Goal: Task Accomplishment & Management: Complete application form

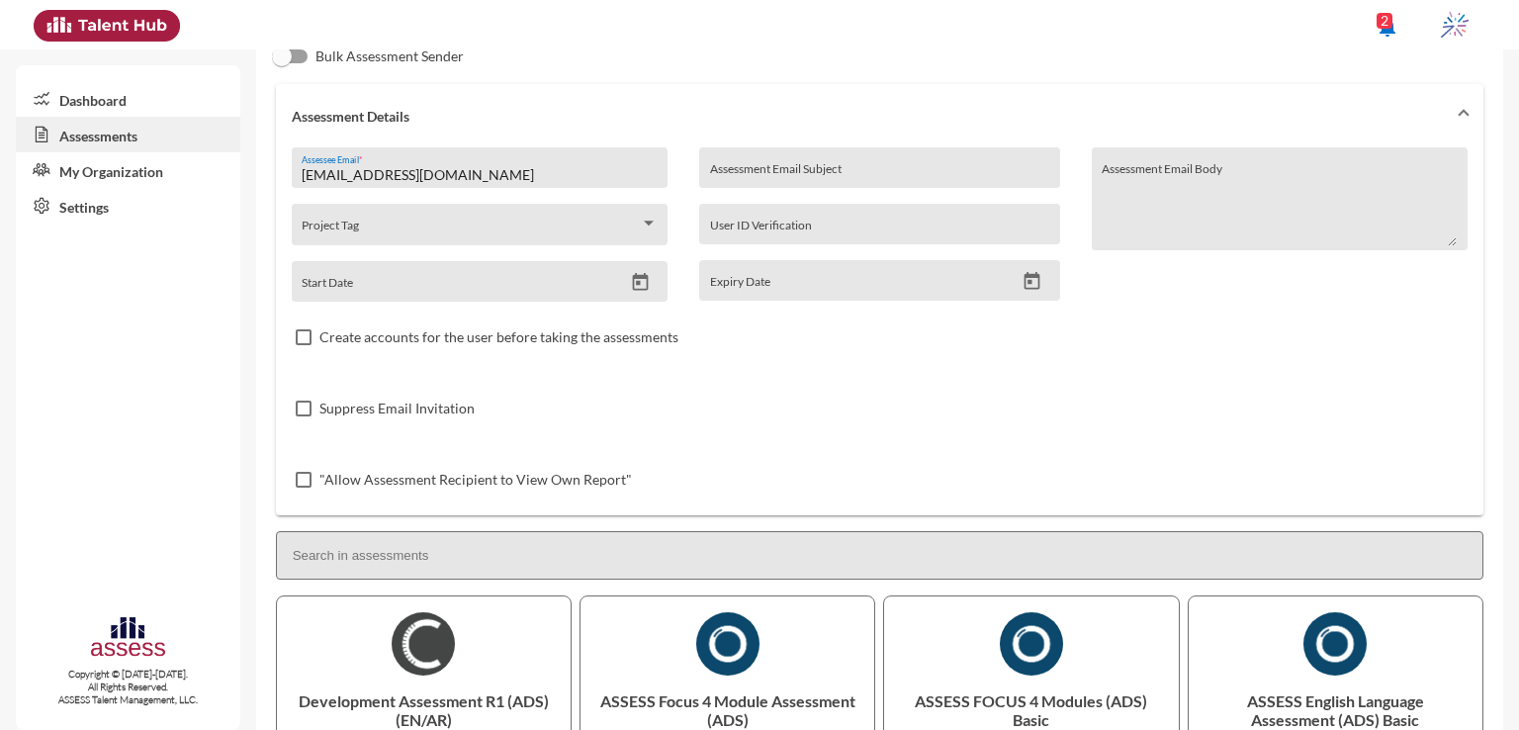
scroll to position [141, 0]
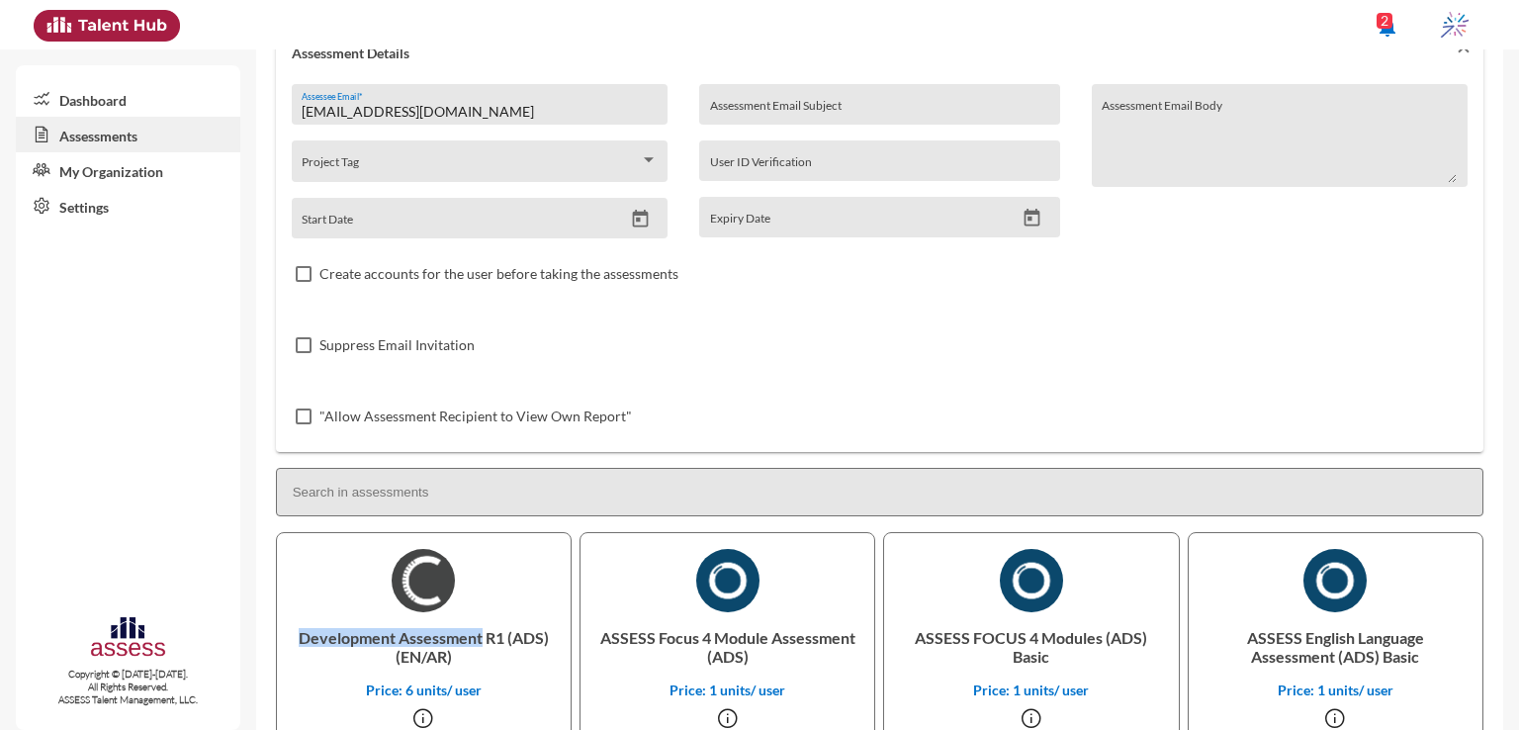
drag, startPoint x: 299, startPoint y: 641, endPoint x: 479, endPoint y: 645, distance: 180.0
click at [479, 645] on p "Development Assessment R1 (ADS) (EN/AR)" at bounding box center [424, 646] width 262 height 69
copy p "Development Assessment"
click at [881, 108] on input "Assessment Email Subject" at bounding box center [879, 112] width 339 height 16
paste input "Development Assessment"
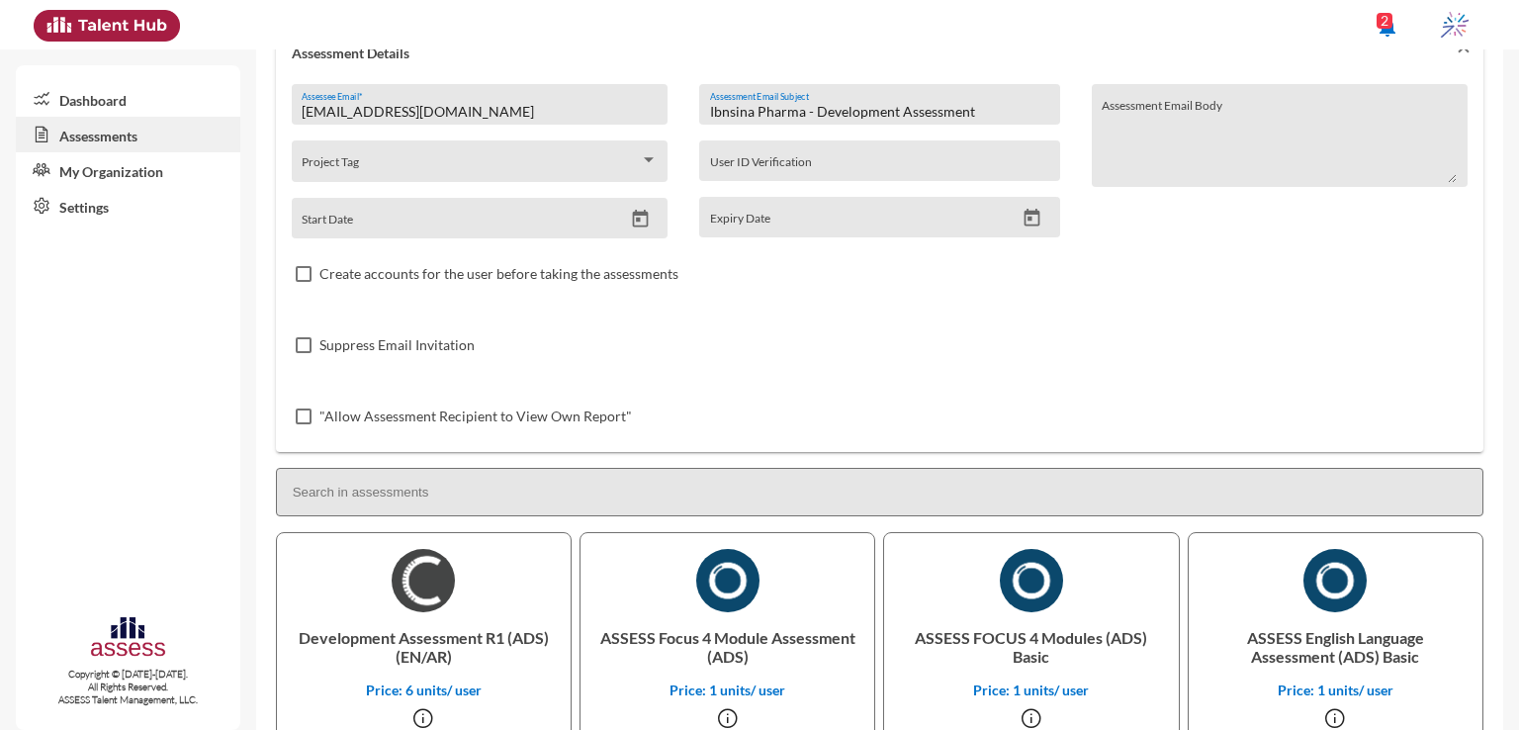
drag, startPoint x: 980, startPoint y: 104, endPoint x: 702, endPoint y: 114, distance: 278.0
click at [702, 114] on div "Ibnsina Pharma - Development Assessment Assessment Email Subject" at bounding box center [879, 104] width 360 height 41
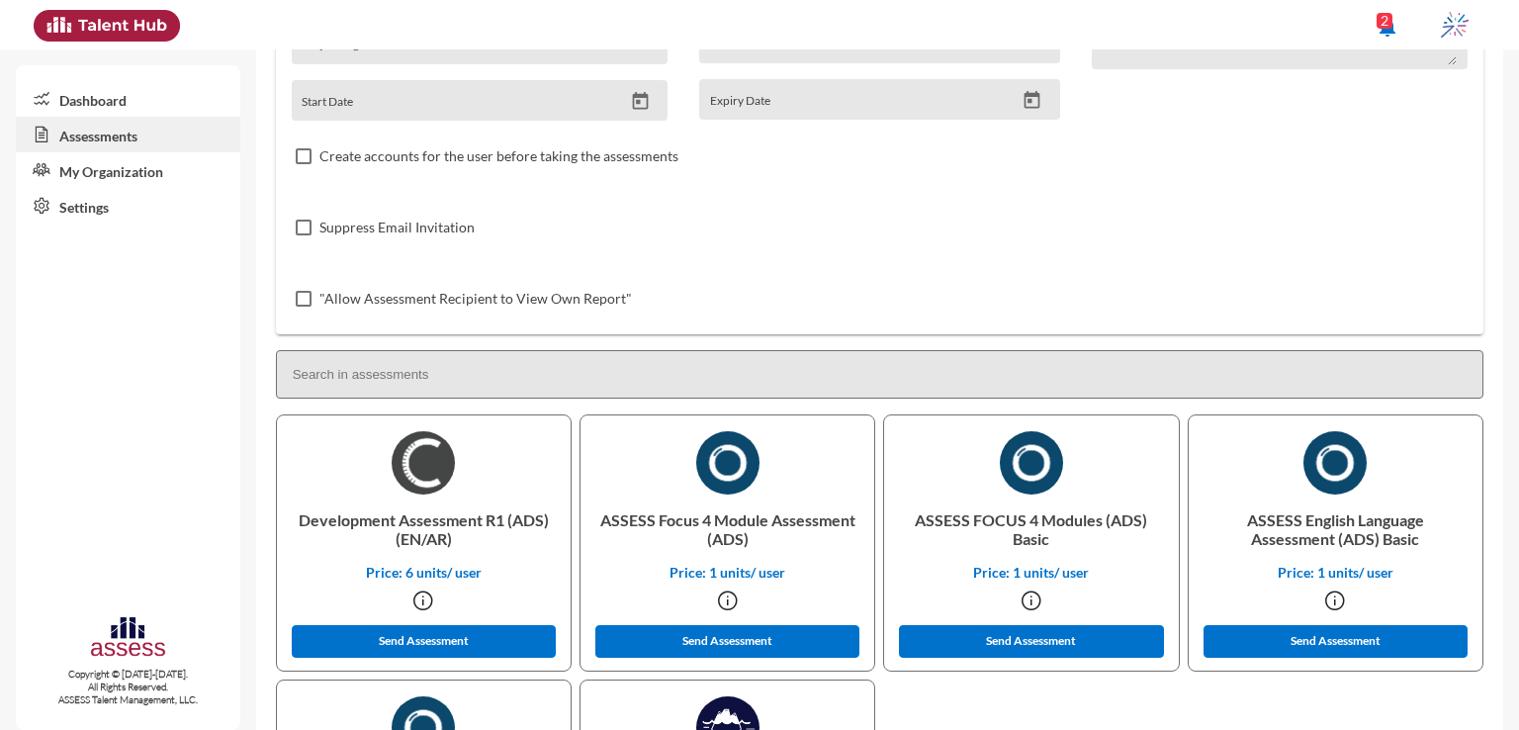
scroll to position [273, 0]
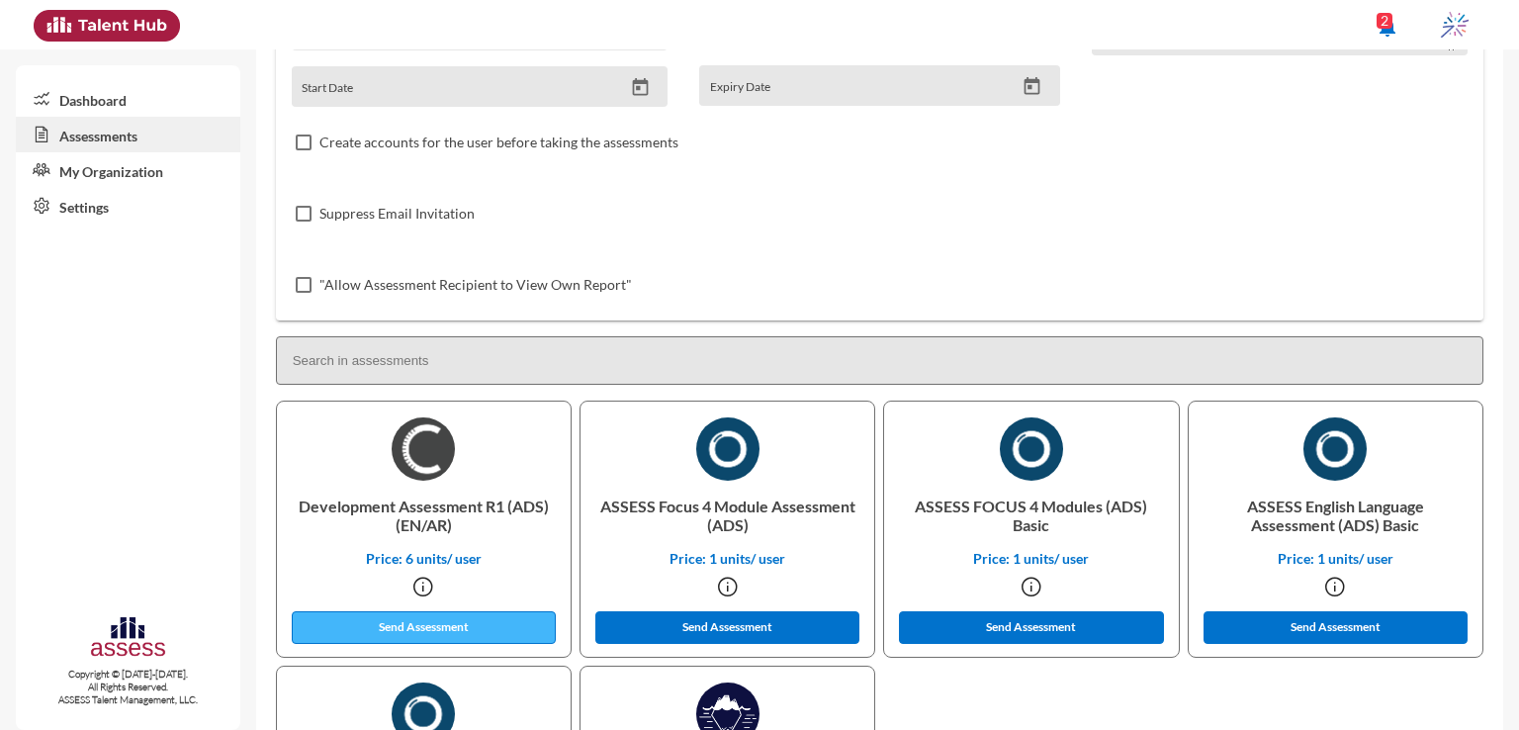
click at [467, 627] on button "Send Assessment" at bounding box center [424, 627] width 265 height 33
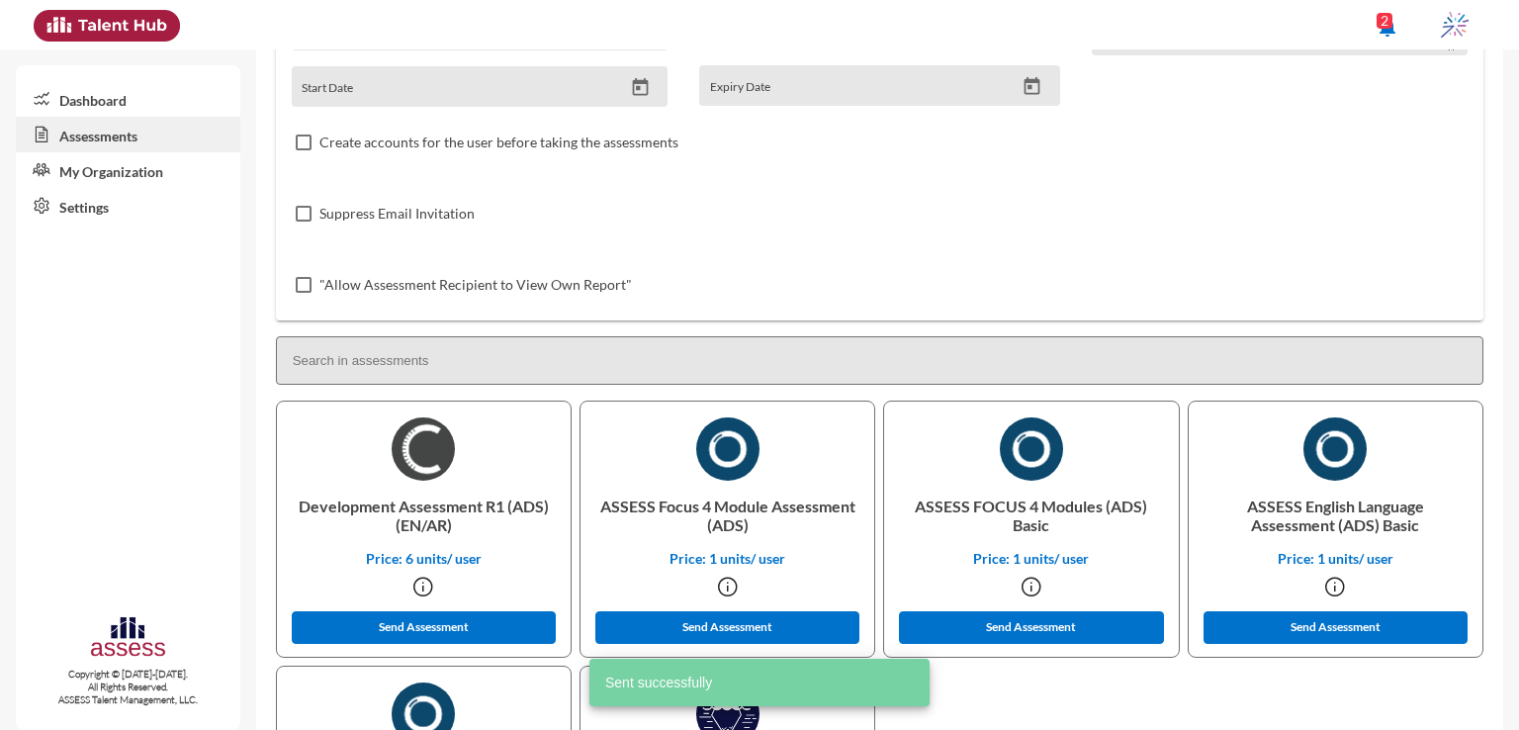
click at [680, 504] on p "ASSESS Focus 4 Module Assessment (ADS)" at bounding box center [727, 514] width 262 height 69
copy p "Focus"
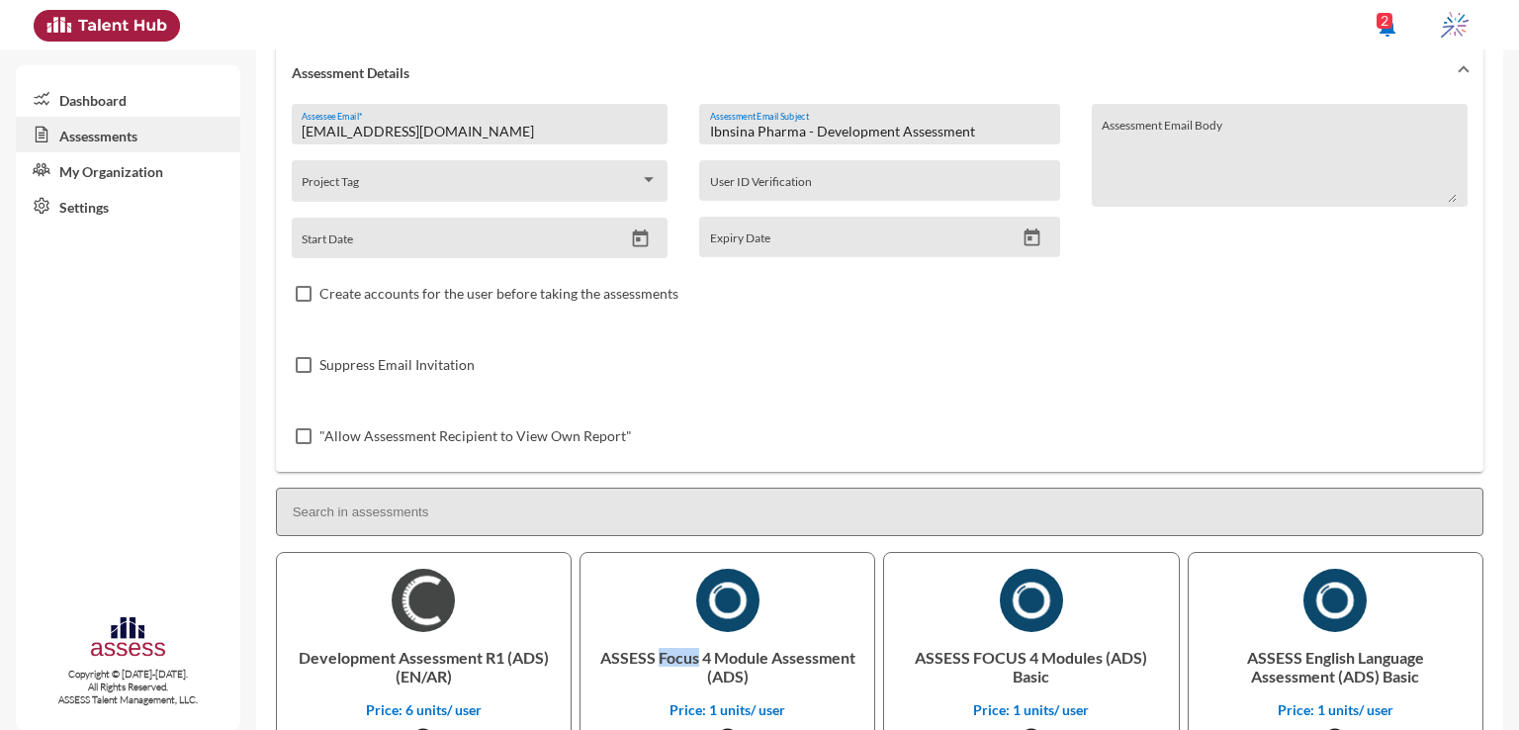
scroll to position [0, 0]
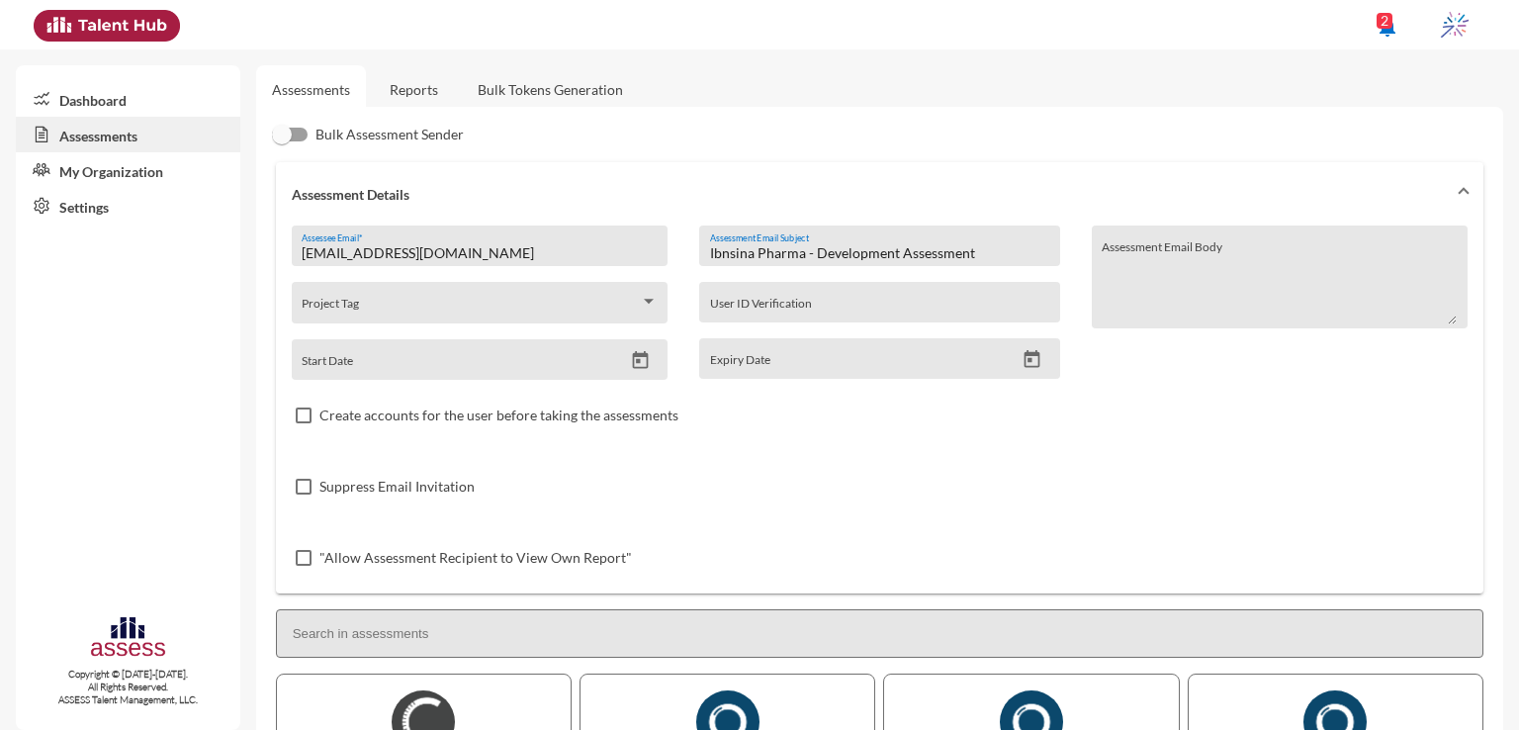
click at [851, 251] on input "Ibnsina Pharma - Development Assessment" at bounding box center [879, 253] width 339 height 16
paste input "Focus"
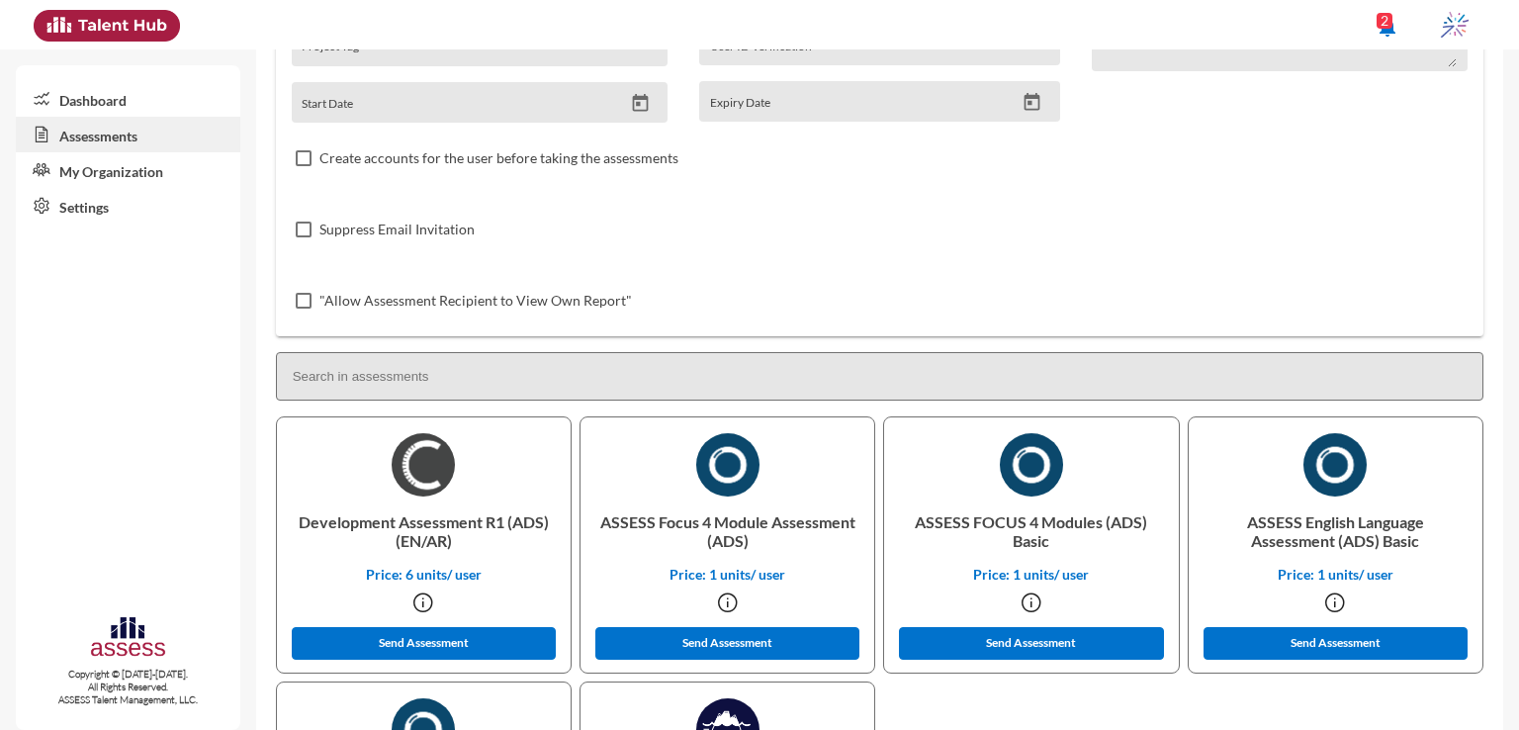
scroll to position [301, 0]
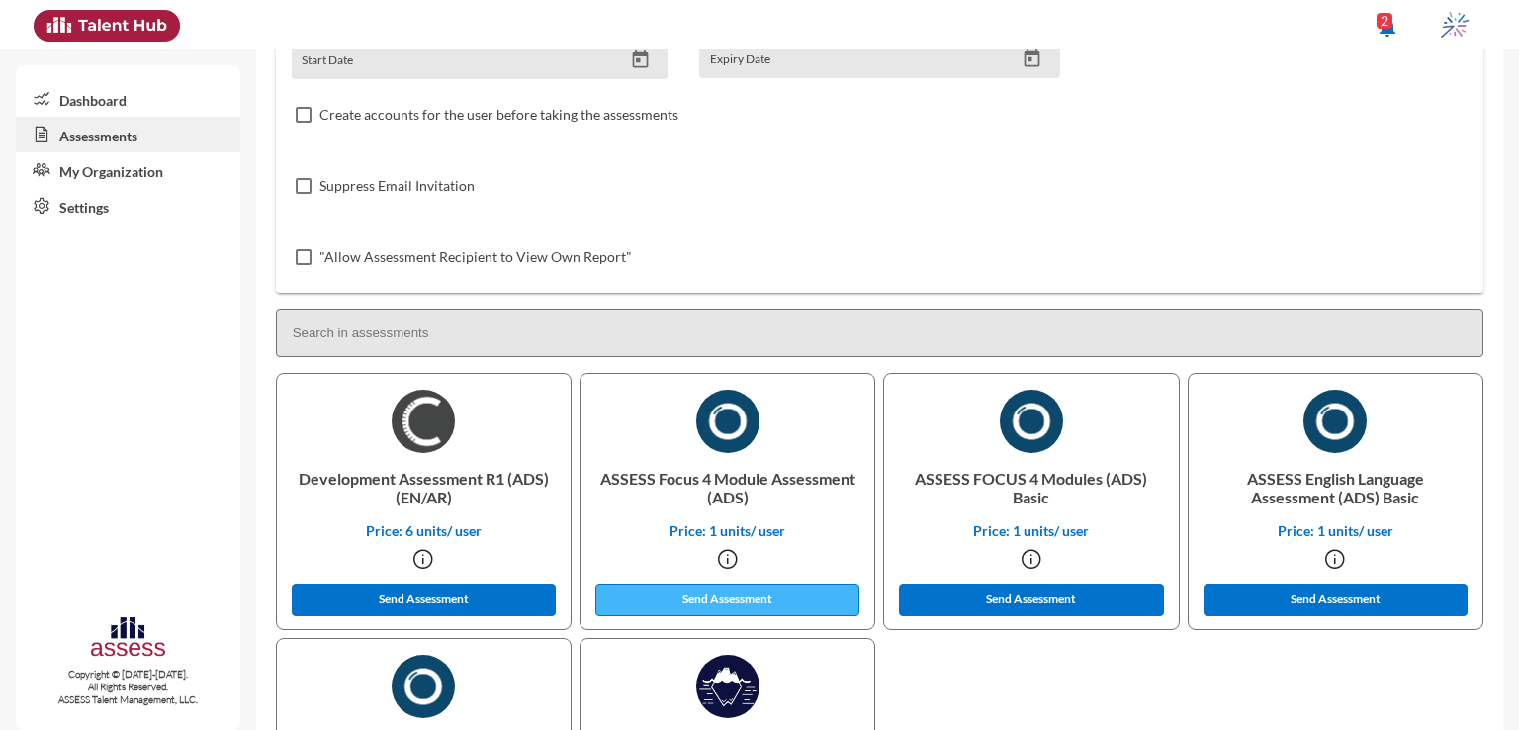
click at [808, 592] on button "Send Assessment" at bounding box center [727, 599] width 265 height 33
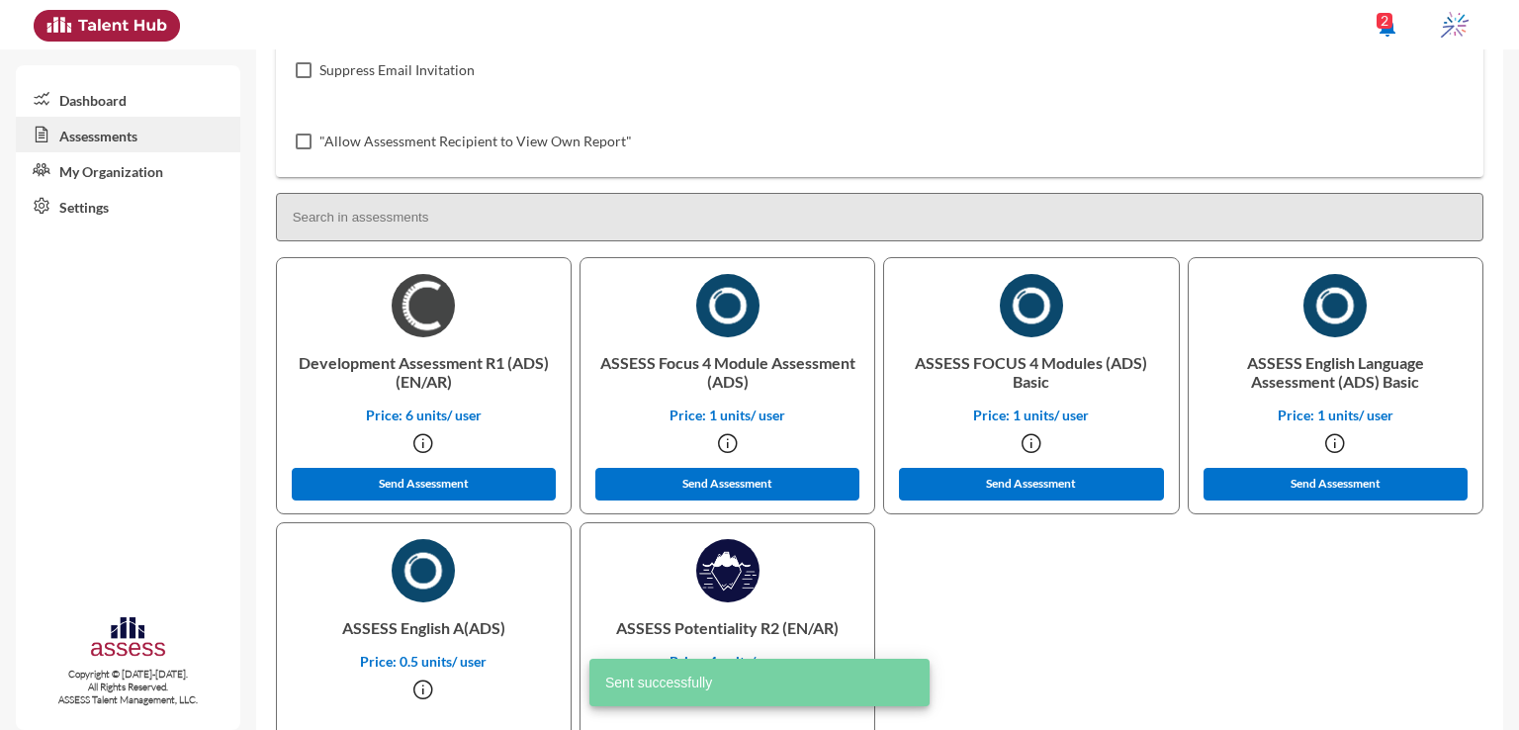
scroll to position [506, 0]
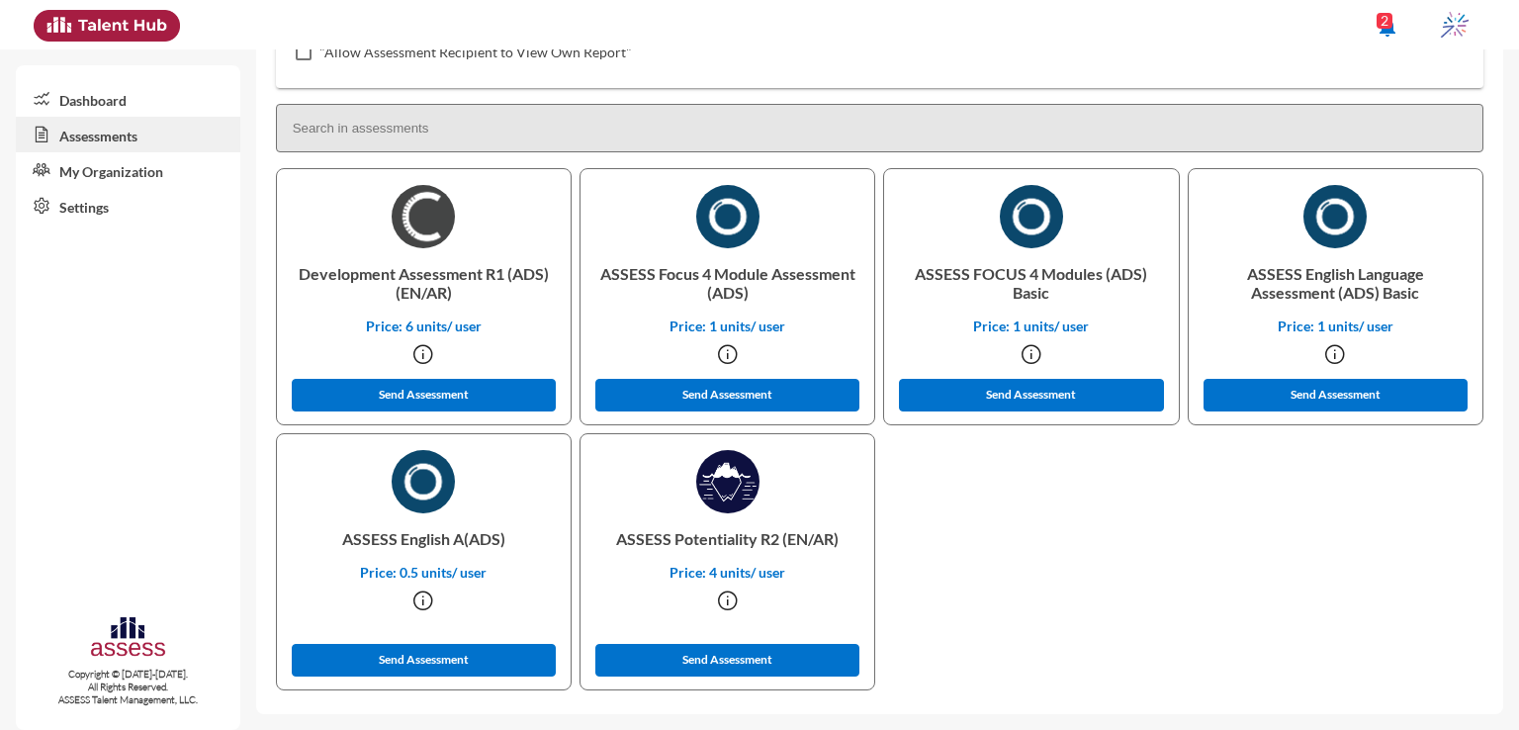
click at [413, 544] on p "ASSESS English A(ADS)" at bounding box center [424, 538] width 262 height 50
copy p "English"
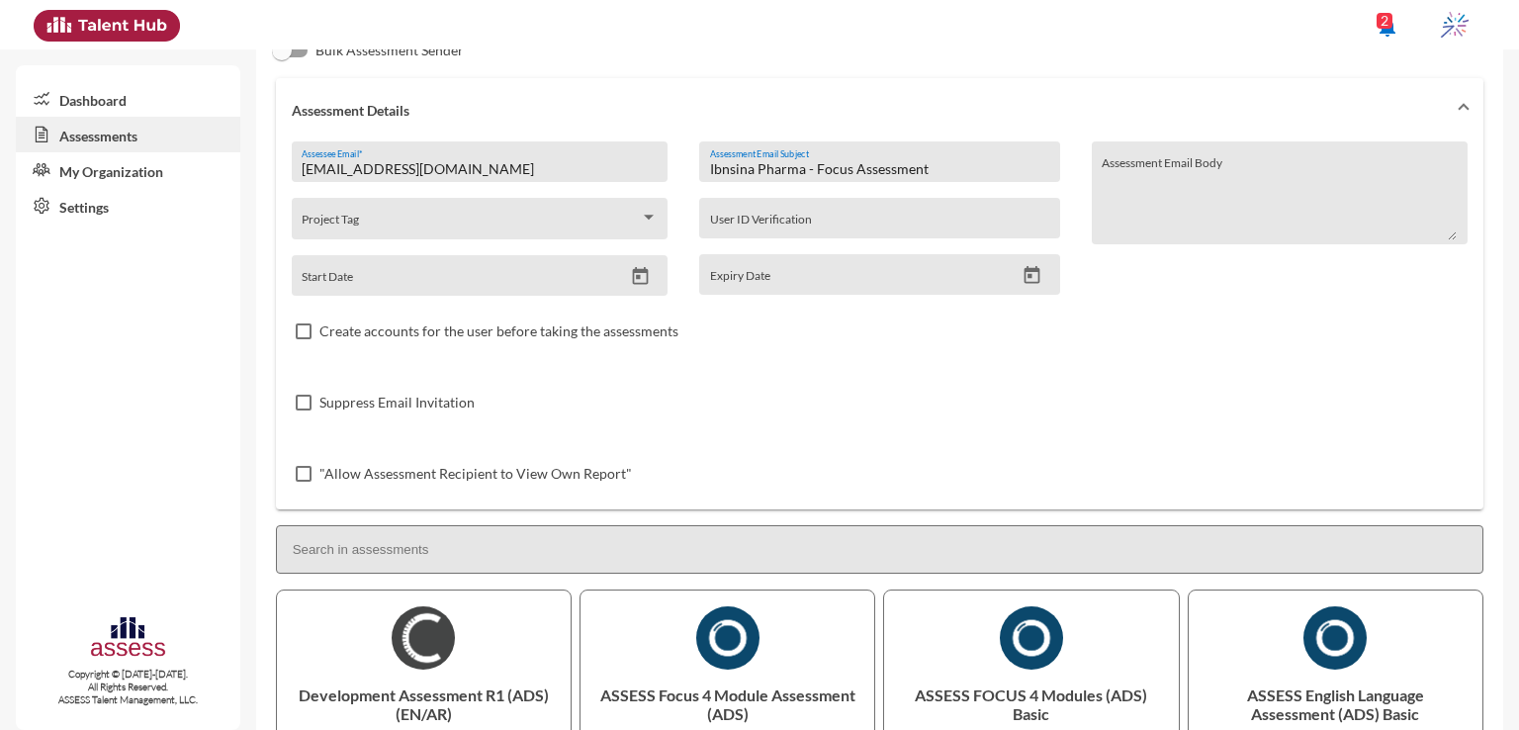
scroll to position [63, 0]
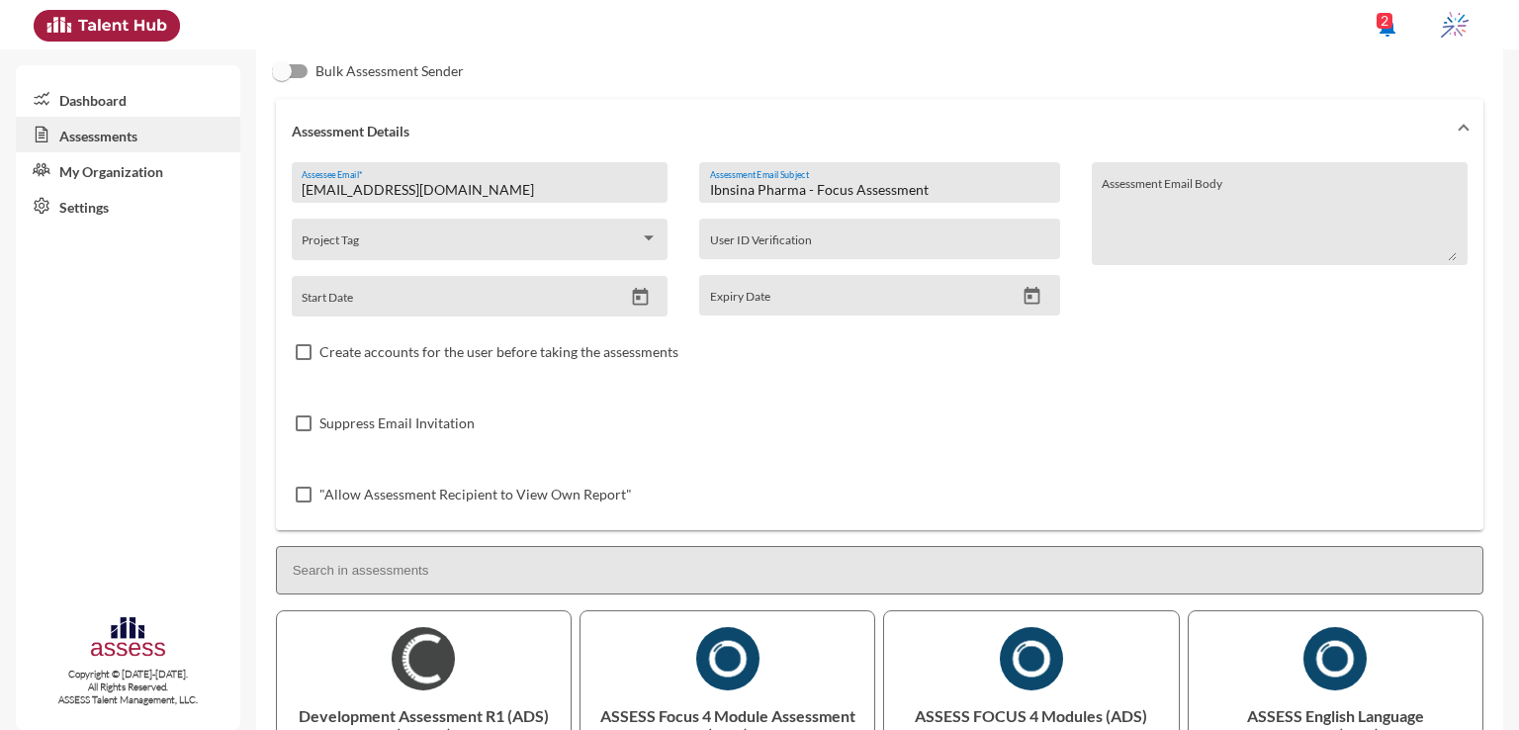
click at [816, 194] on input "Ibnsina Pharma - Focus Assessment" at bounding box center [879, 190] width 339 height 16
paste input "English"
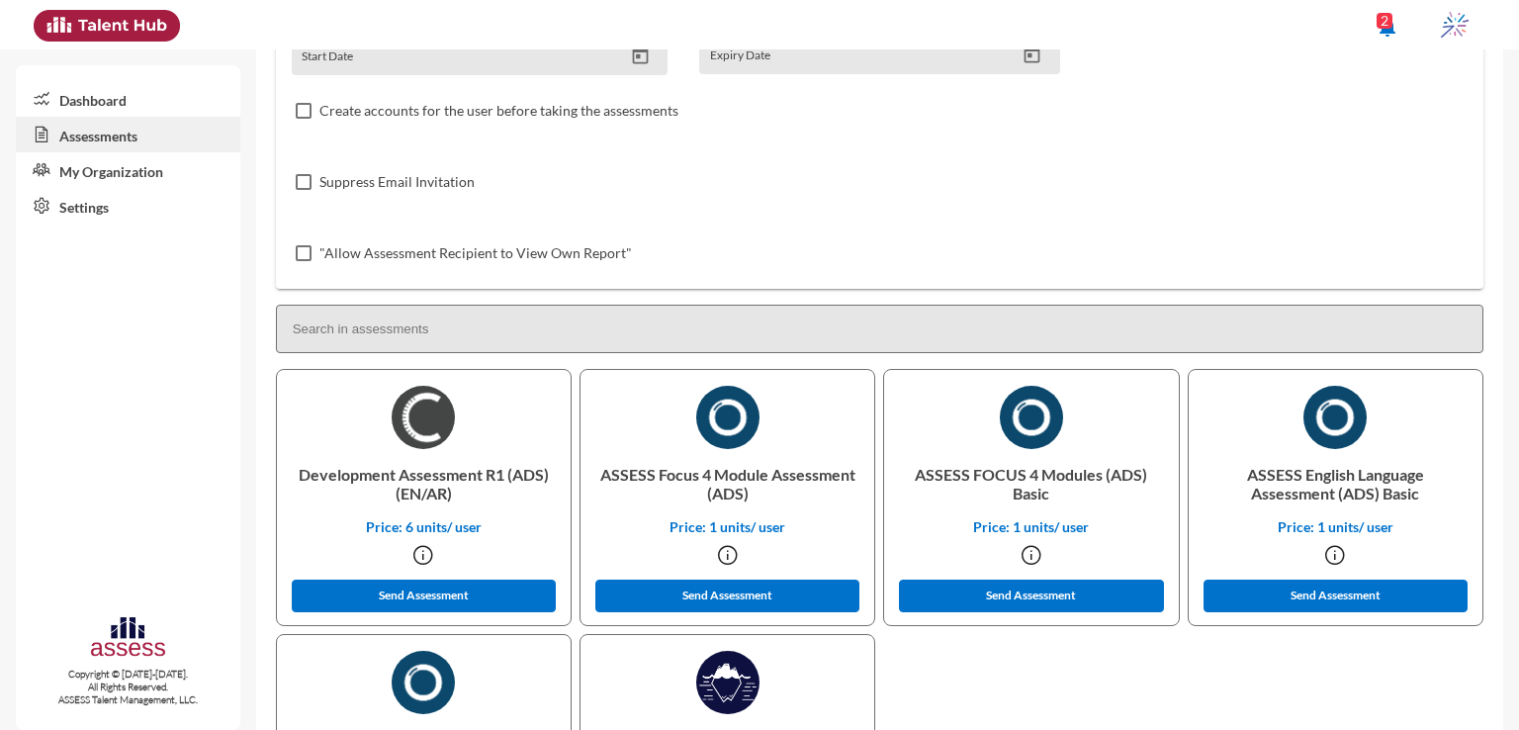
scroll to position [453, 0]
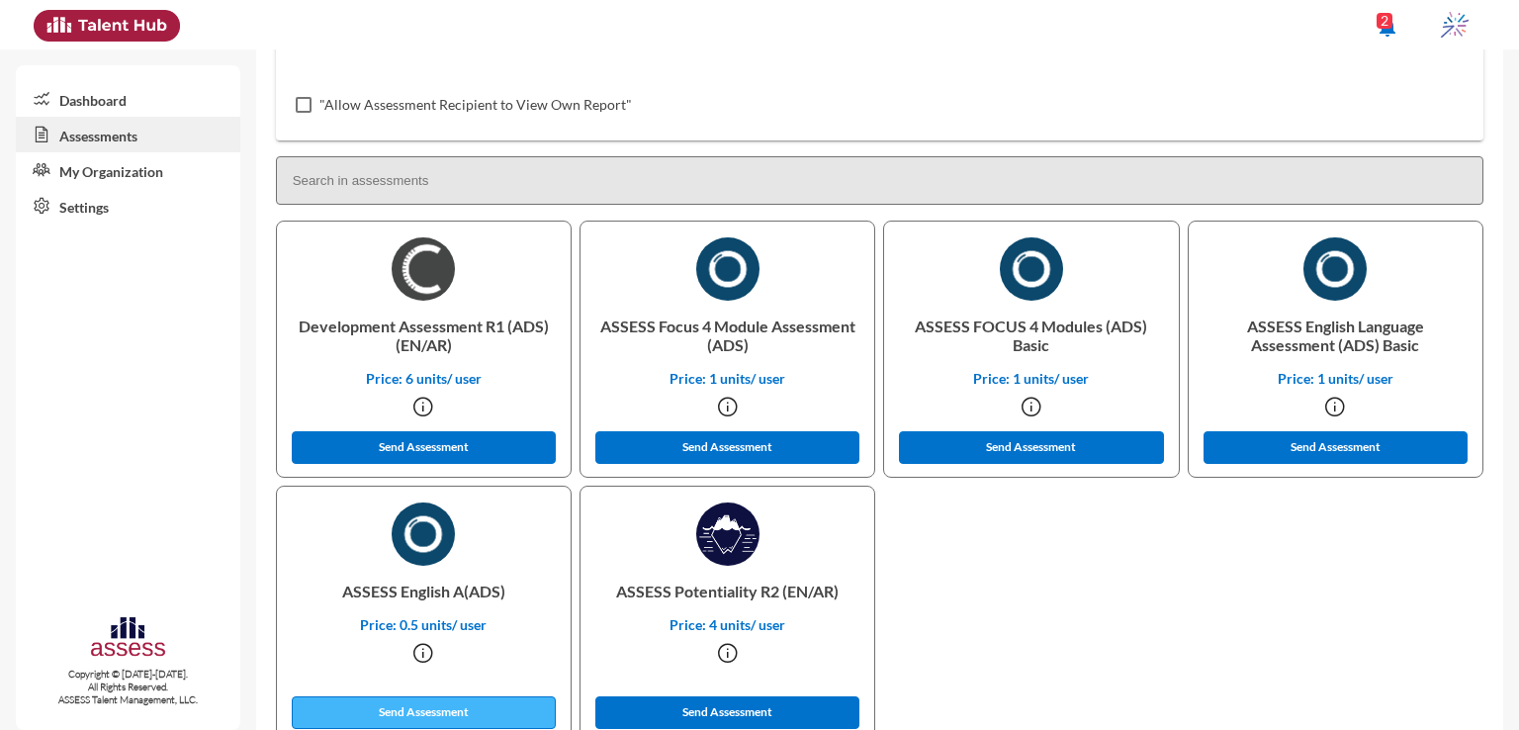
click at [469, 705] on button "Send Assessment" at bounding box center [424, 712] width 265 height 33
click at [697, 586] on p "ASSESS Potentiality R2 (EN/AR)" at bounding box center [727, 591] width 262 height 50
copy p "Potentiality"
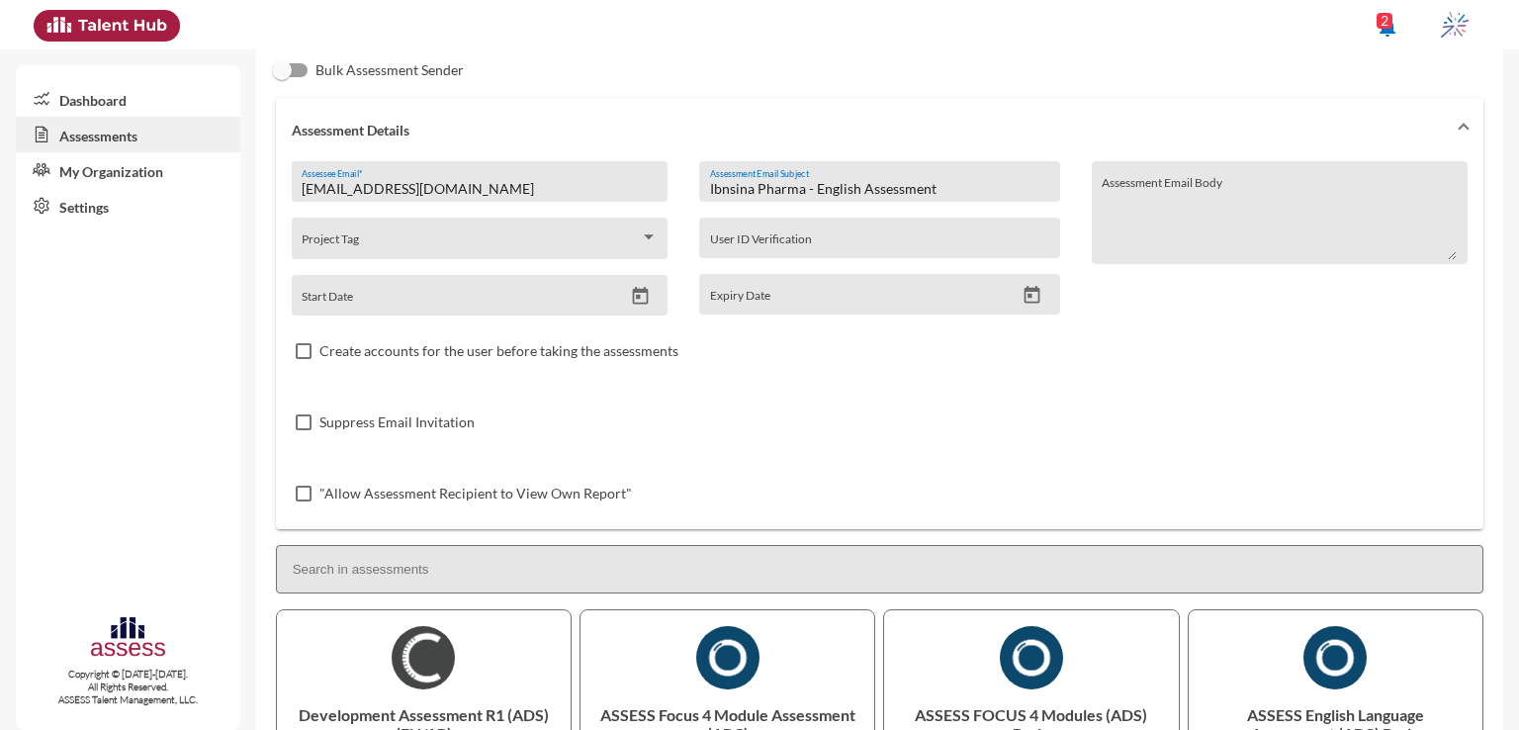
scroll to position [61, 0]
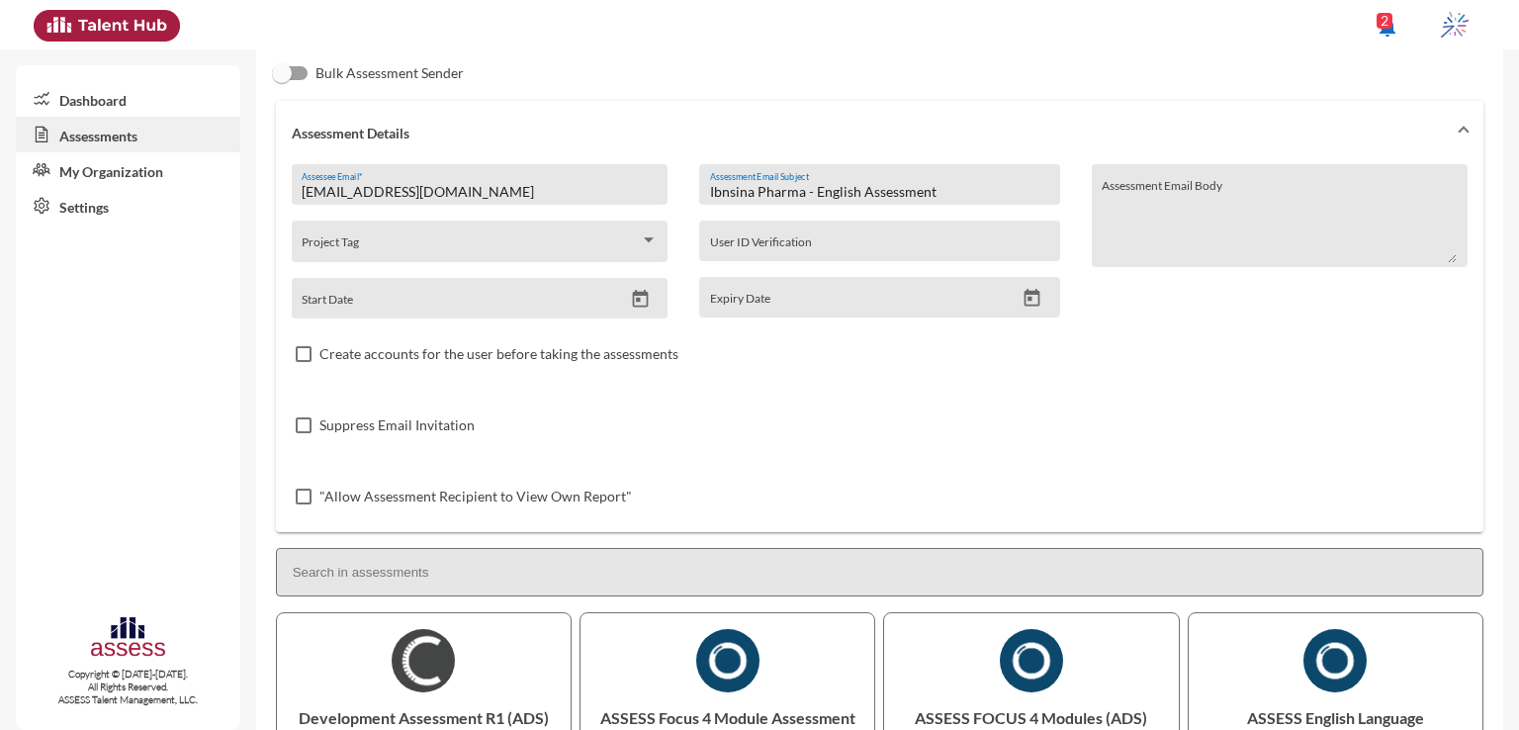
click at [846, 195] on input "Ibnsina Pharma - English Assessment" at bounding box center [879, 192] width 339 height 16
paste input "Potentiality"
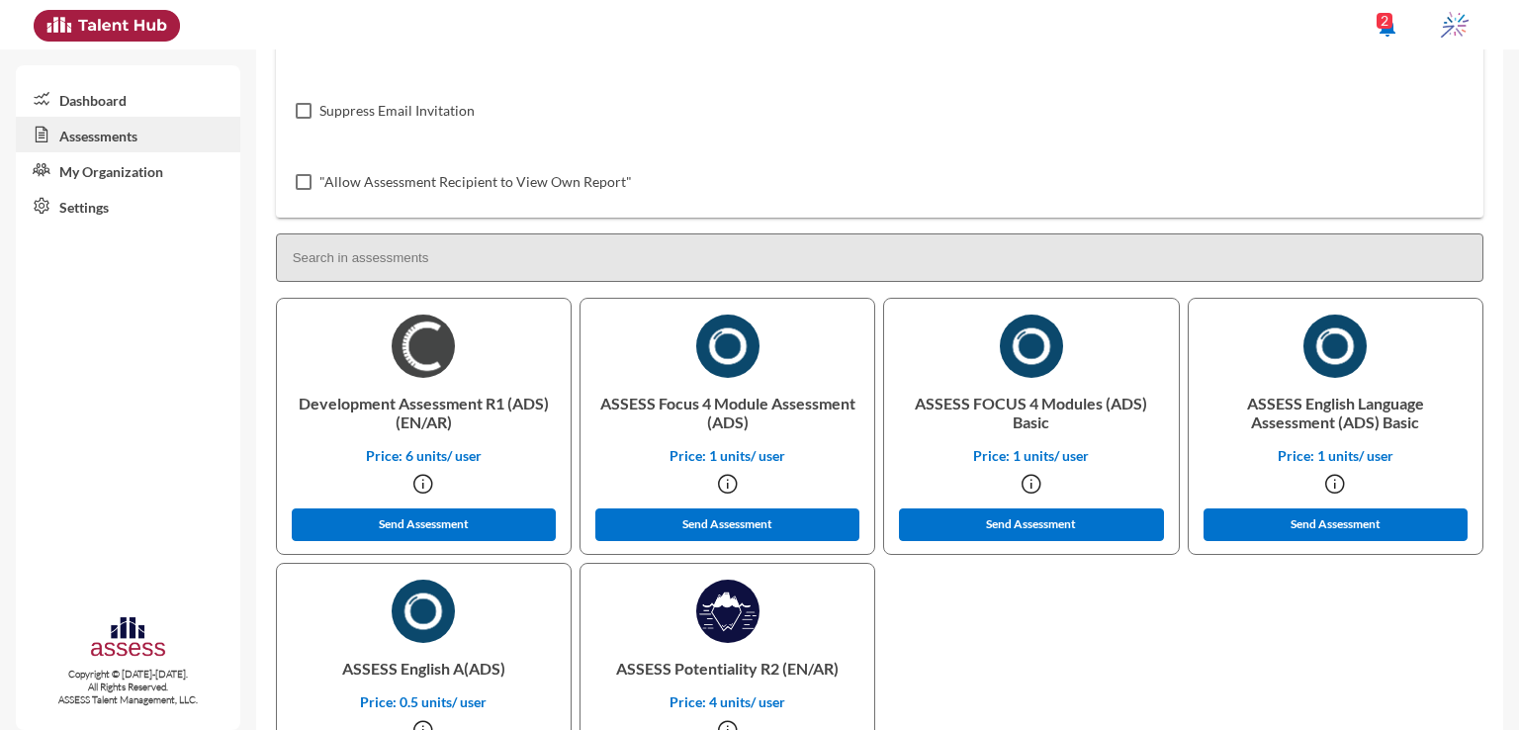
scroll to position [506, 0]
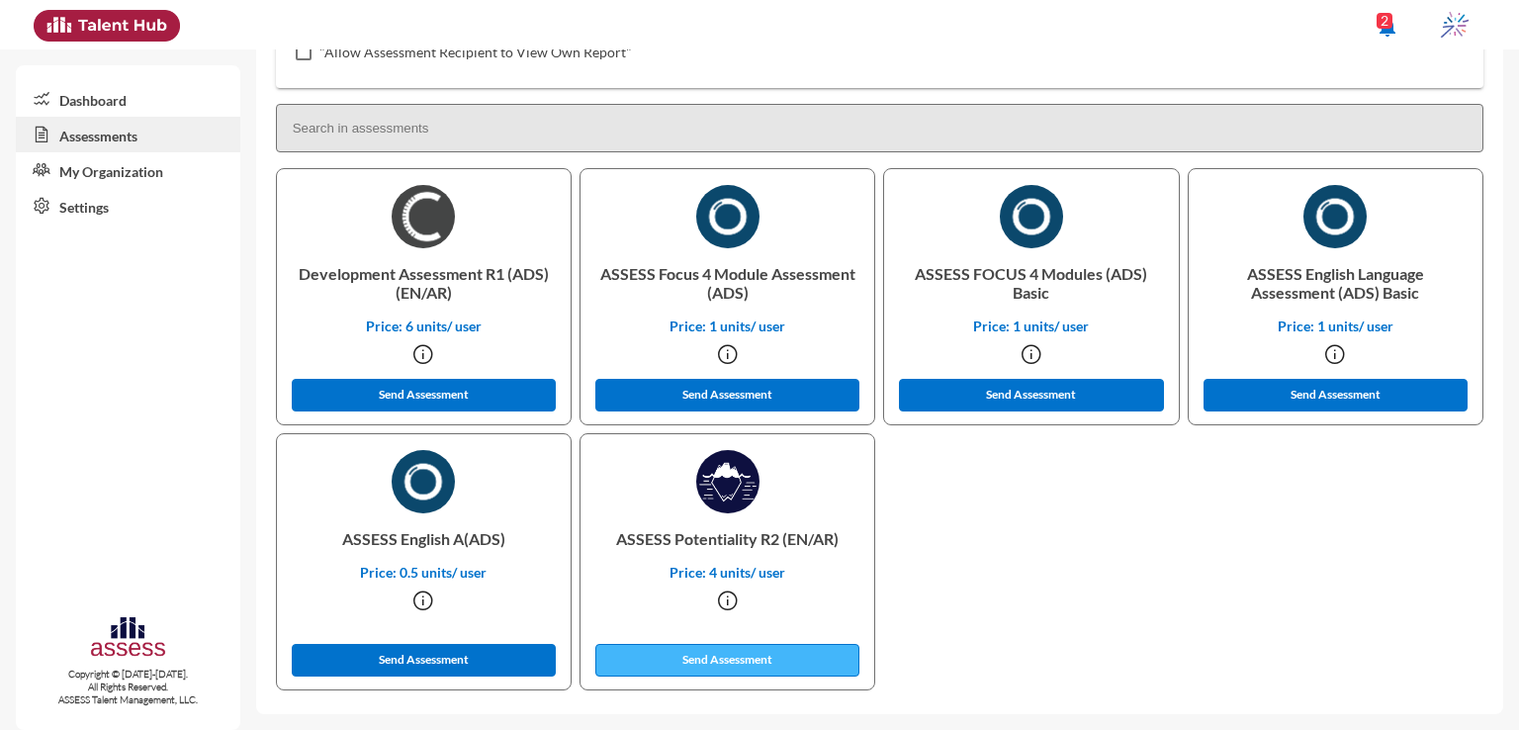
type input "Ibnsina Pharma - Potentiality Assessment"
click at [767, 656] on button "Send Assessment" at bounding box center [727, 660] width 265 height 33
